Goal: Task Accomplishment & Management: Manage account settings

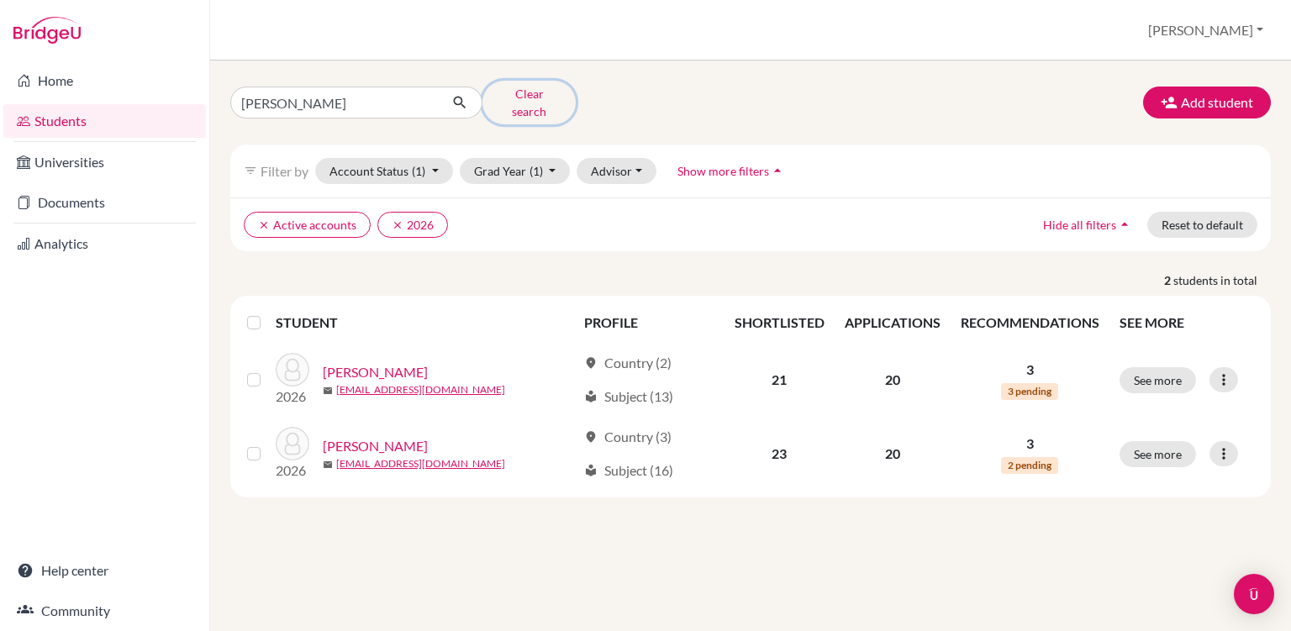
click at [533, 92] on button "Clear search" at bounding box center [528, 103] width 93 height 44
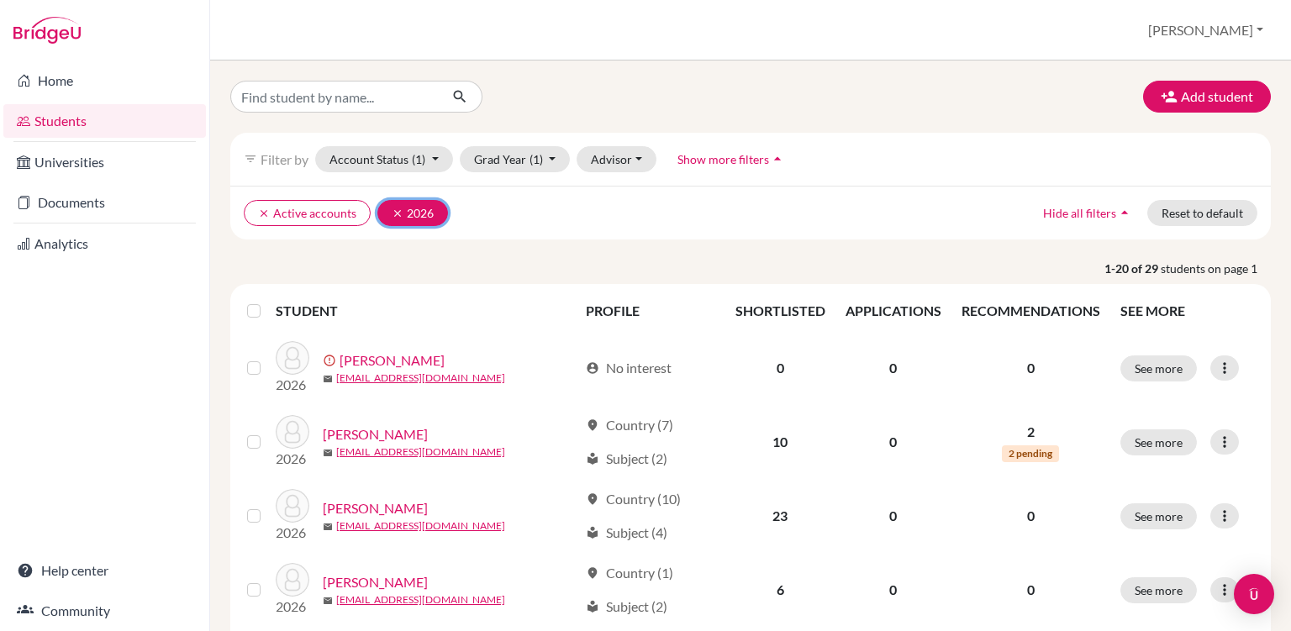
click at [387, 213] on button "clear 2026" at bounding box center [412, 213] width 71 height 26
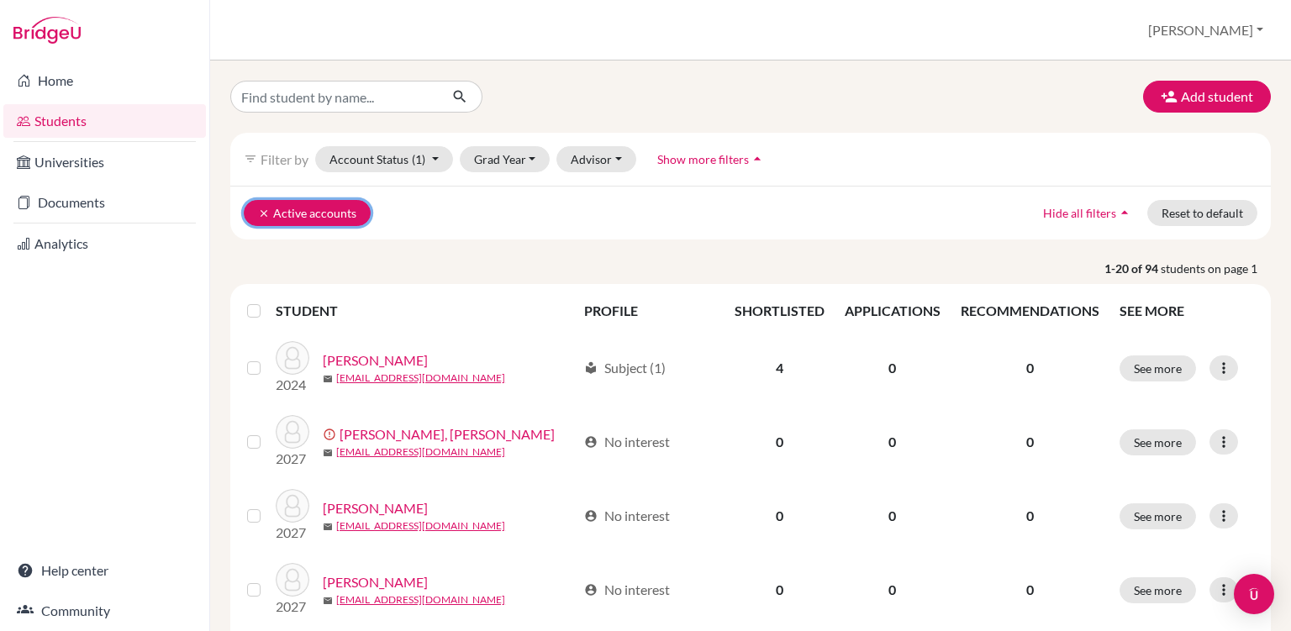
click at [260, 211] on icon "clear" at bounding box center [264, 214] width 12 height 12
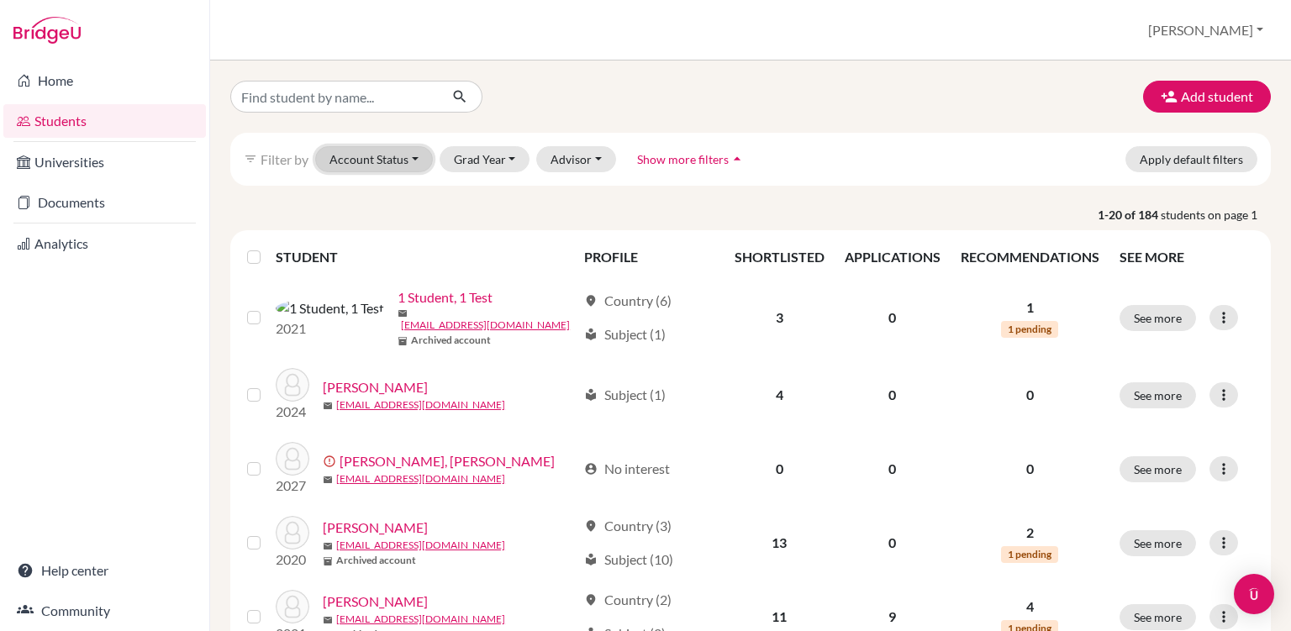
click at [397, 163] on button "Account Status" at bounding box center [374, 159] width 118 height 26
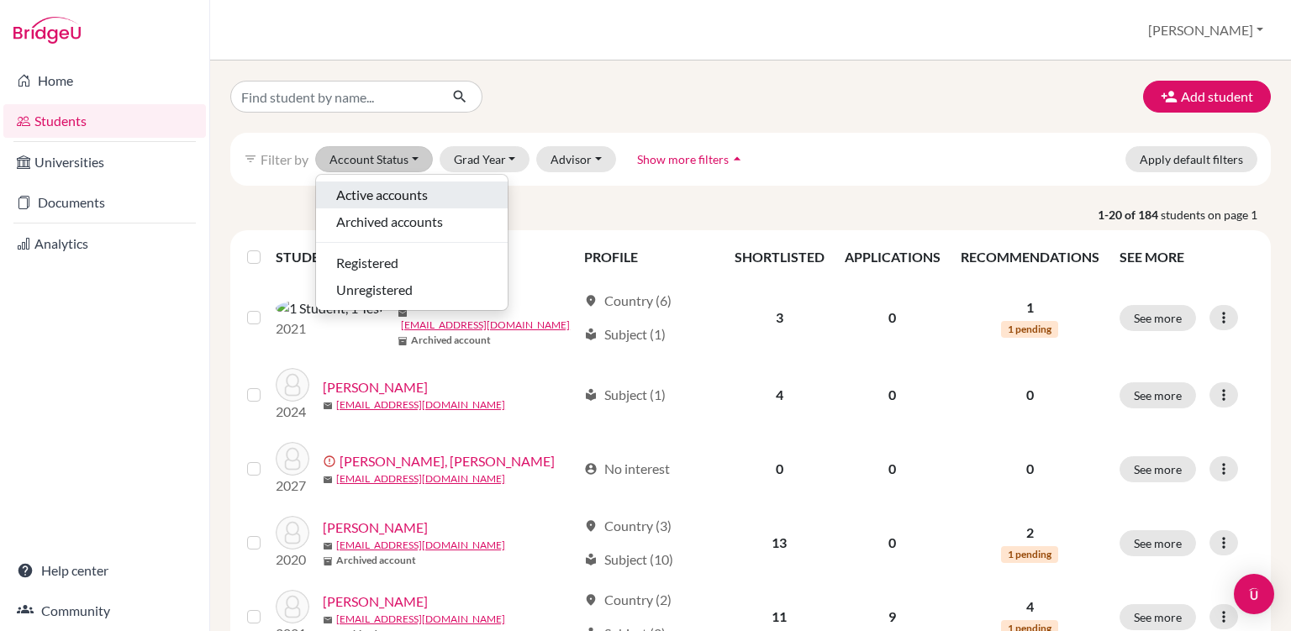
click at [403, 194] on span "Active accounts" at bounding box center [382, 195] width 92 height 20
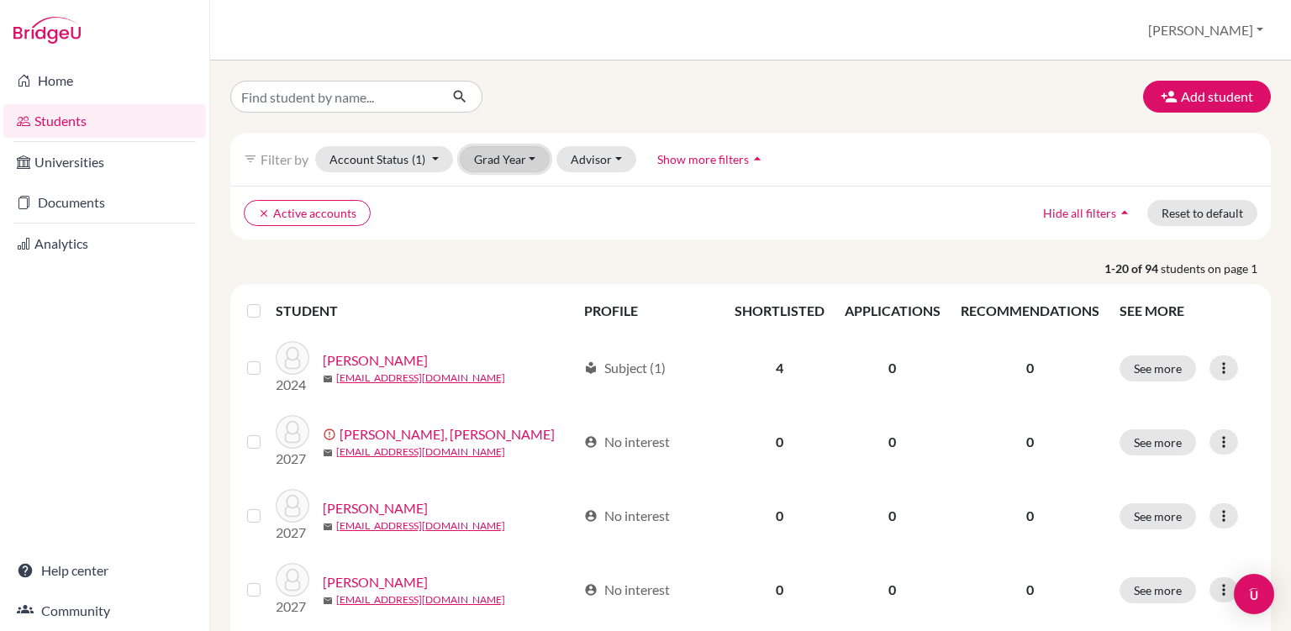
click at [491, 166] on button "Grad Year" at bounding box center [505, 159] width 91 height 26
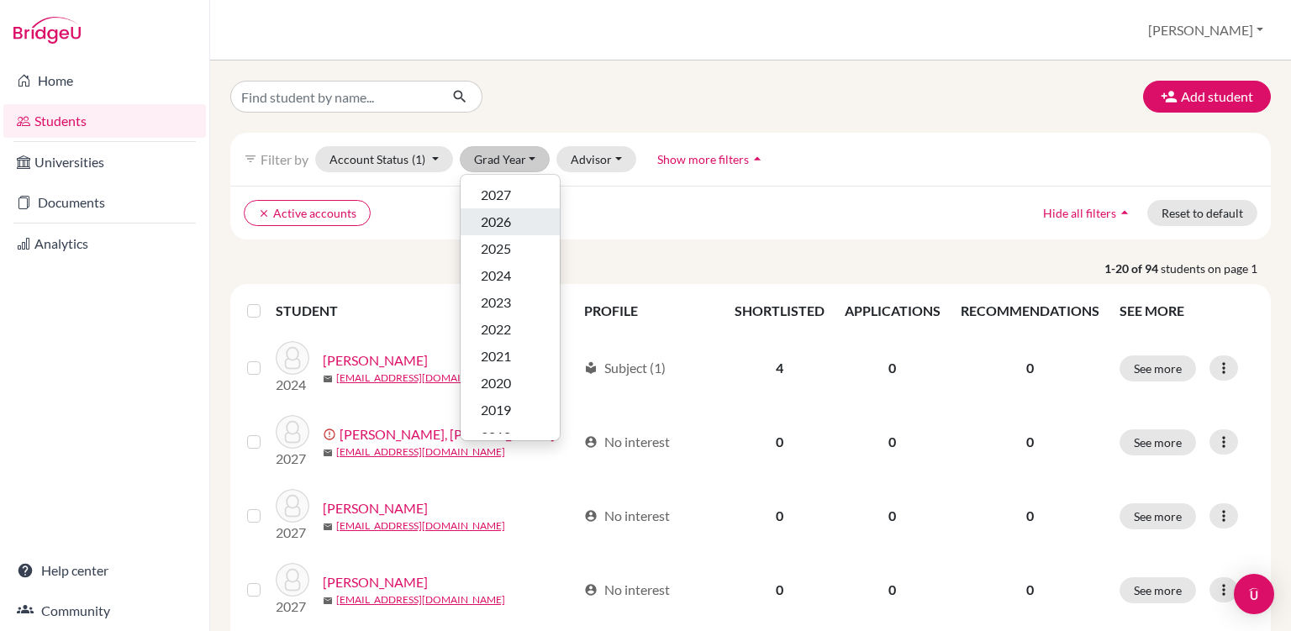
click at [508, 224] on span "2026" at bounding box center [496, 222] width 30 height 20
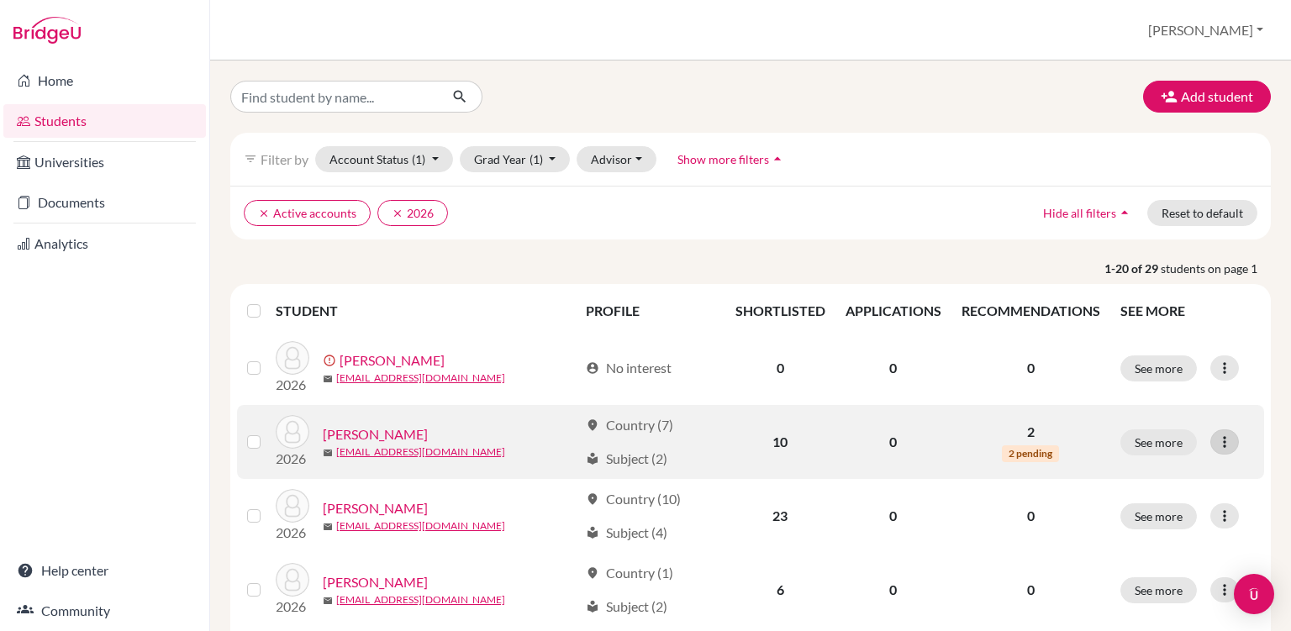
click at [1216, 442] on icon at bounding box center [1224, 442] width 17 height 17
click at [1152, 438] on button "See more" at bounding box center [1158, 442] width 76 height 26
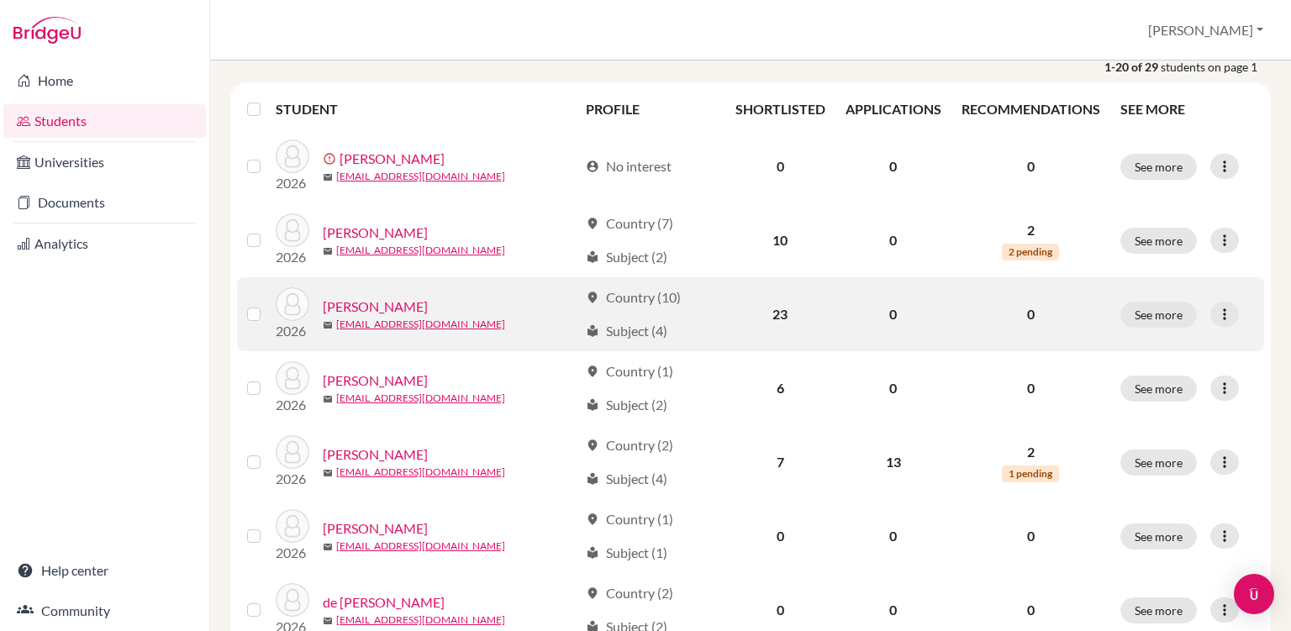
scroll to position [289, 0]
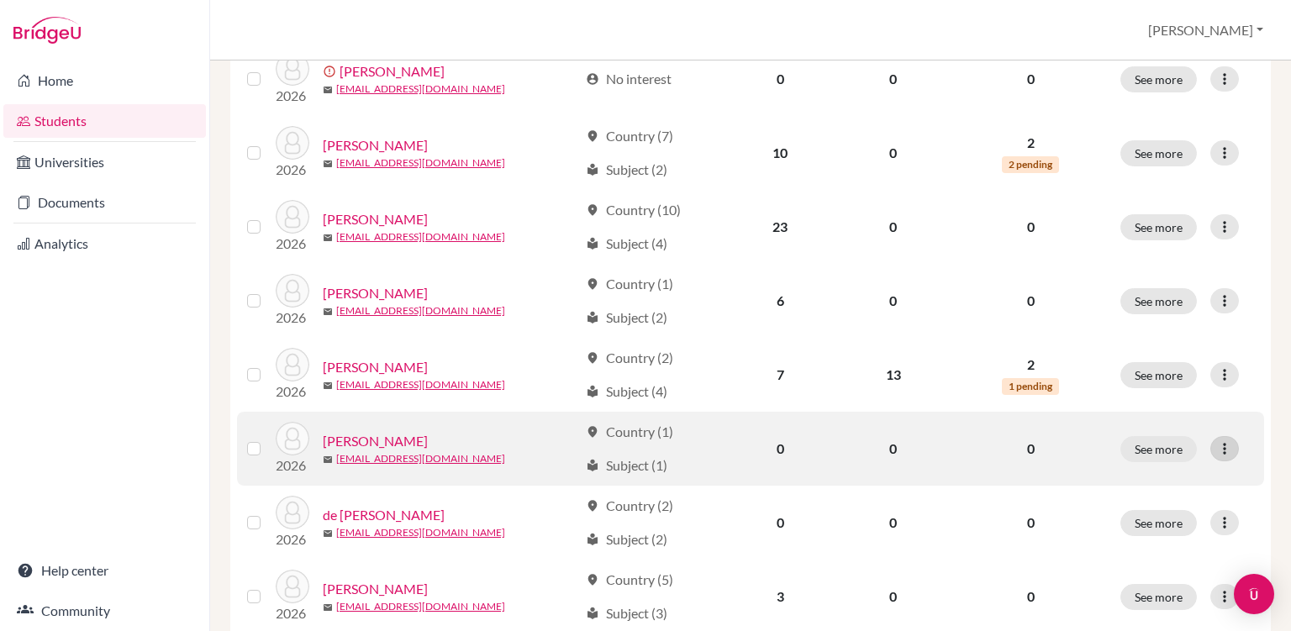
click at [1223, 450] on div at bounding box center [1224, 448] width 29 height 25
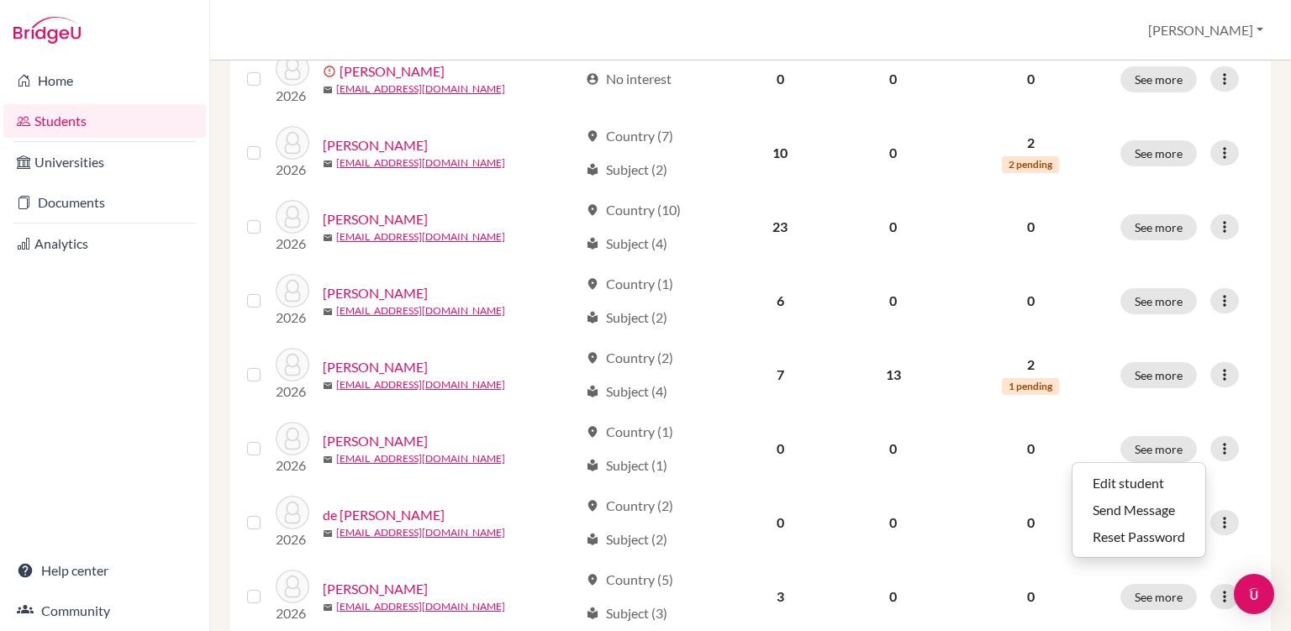
click at [192, 479] on div "Home Students Universities Documents Analytics Help center Community" at bounding box center [104, 345] width 209 height 571
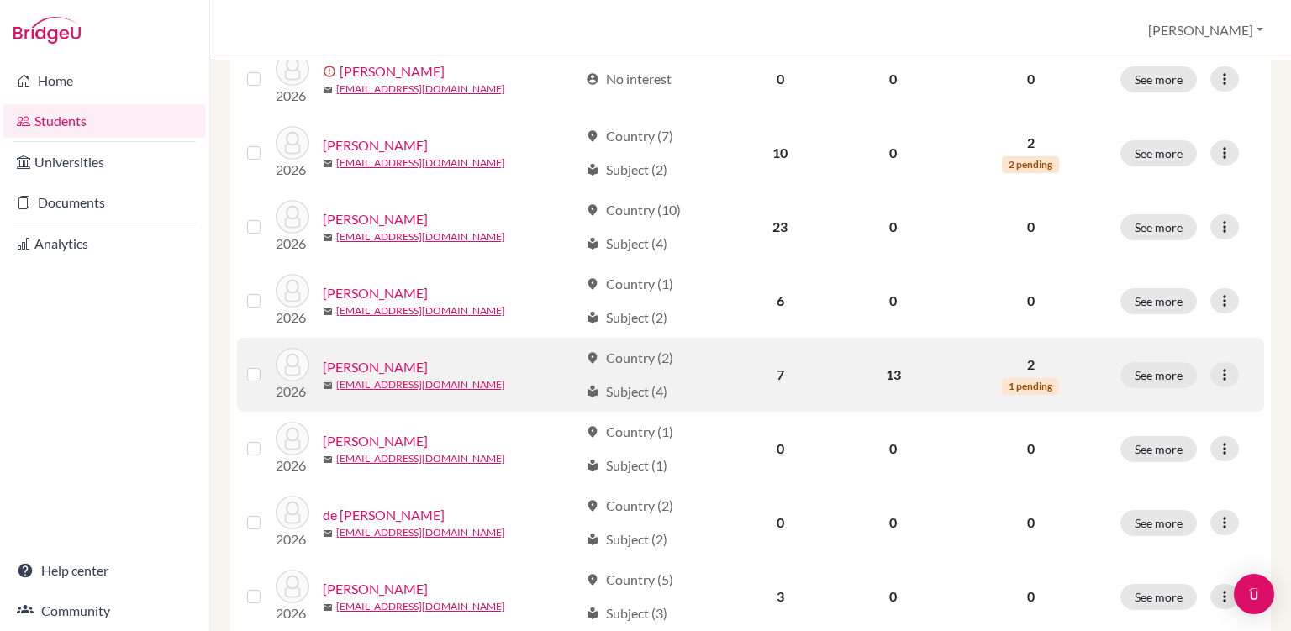
scroll to position [0, 0]
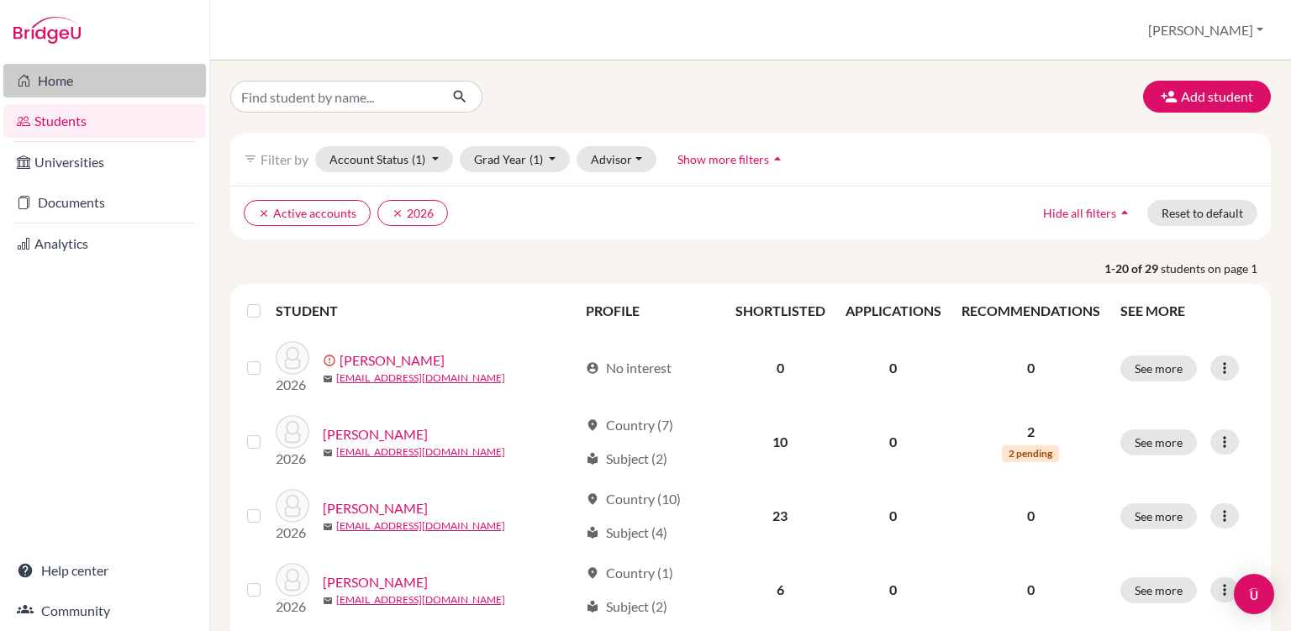
click at [135, 81] on link "Home" at bounding box center [104, 81] width 203 height 34
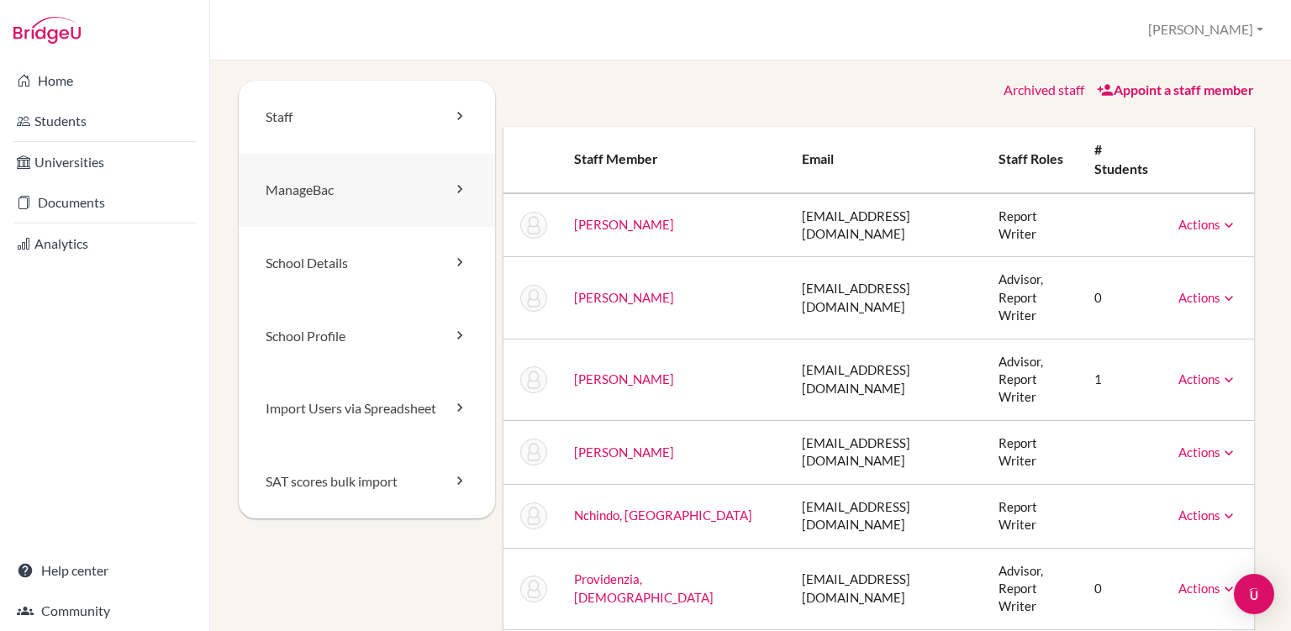
click at [413, 194] on link "ManageBac" at bounding box center [367, 190] width 256 height 73
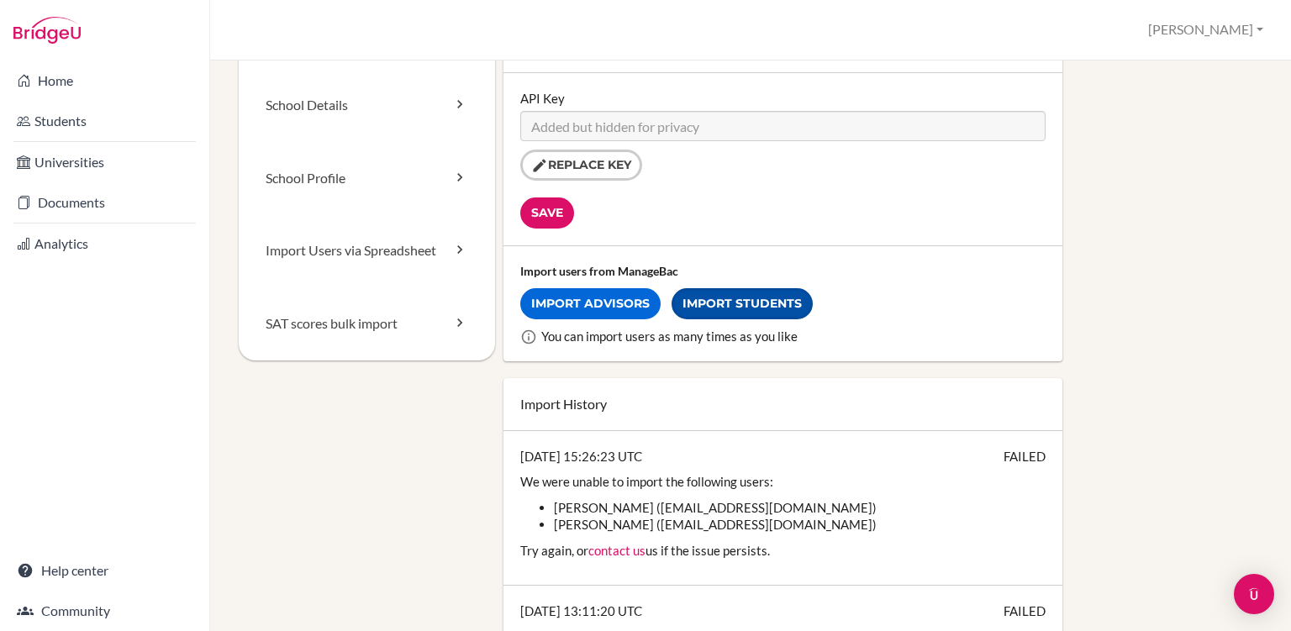
scroll to position [155, 0]
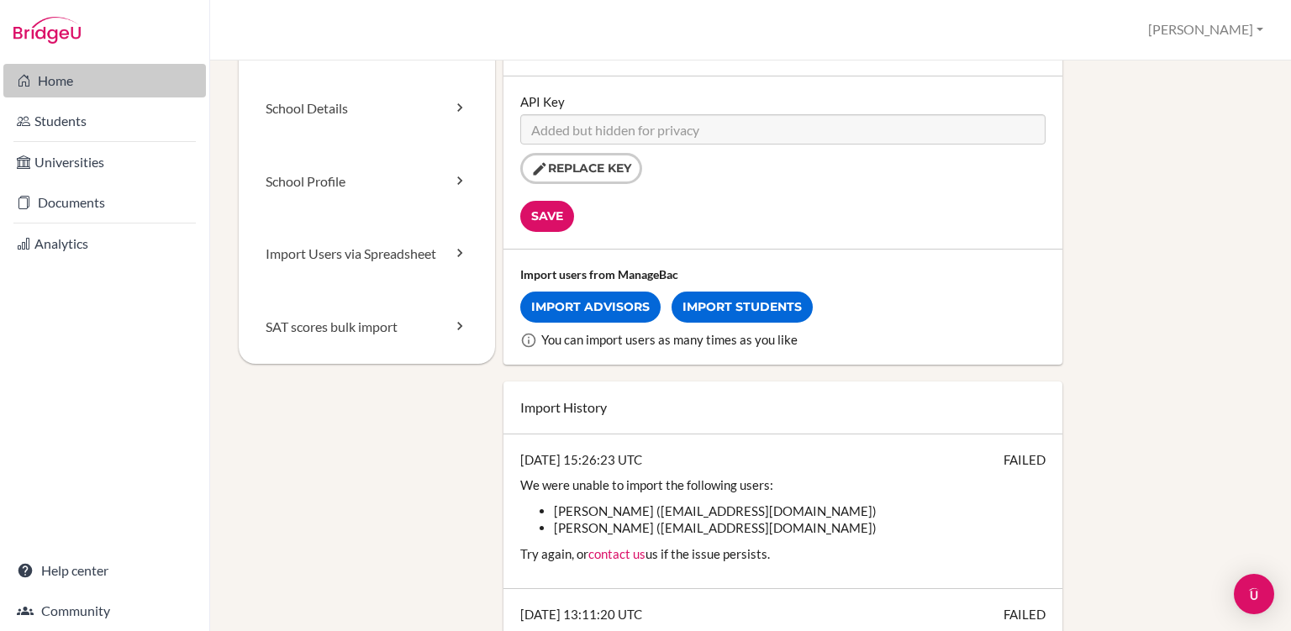
click at [100, 85] on link "Home" at bounding box center [104, 81] width 203 height 34
